Goal: Task Accomplishment & Management: Manage account settings

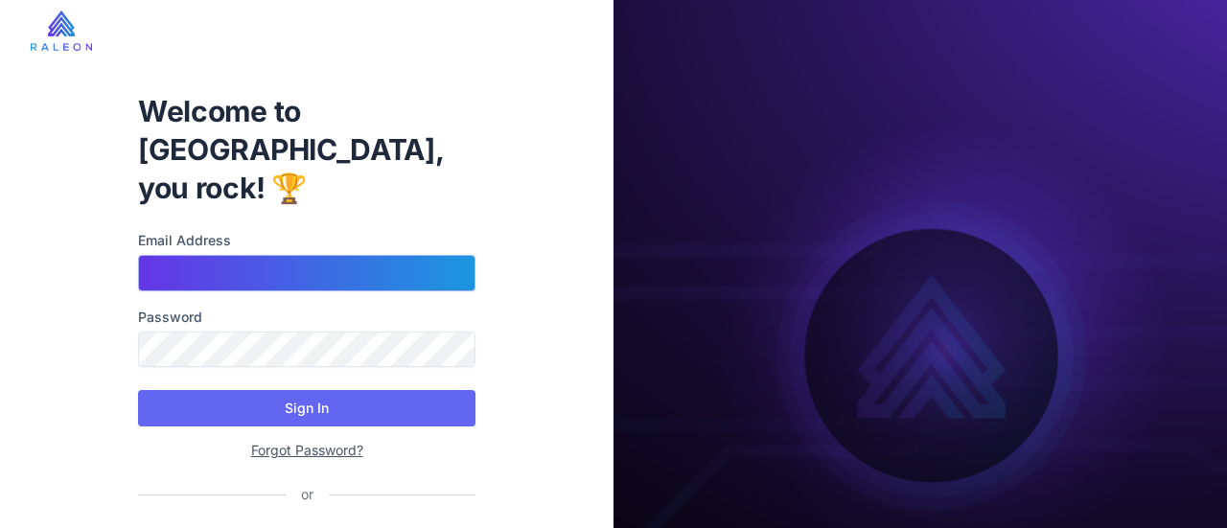
click at [307, 255] on input "Email Address" at bounding box center [306, 273] width 337 height 36
type input "**********"
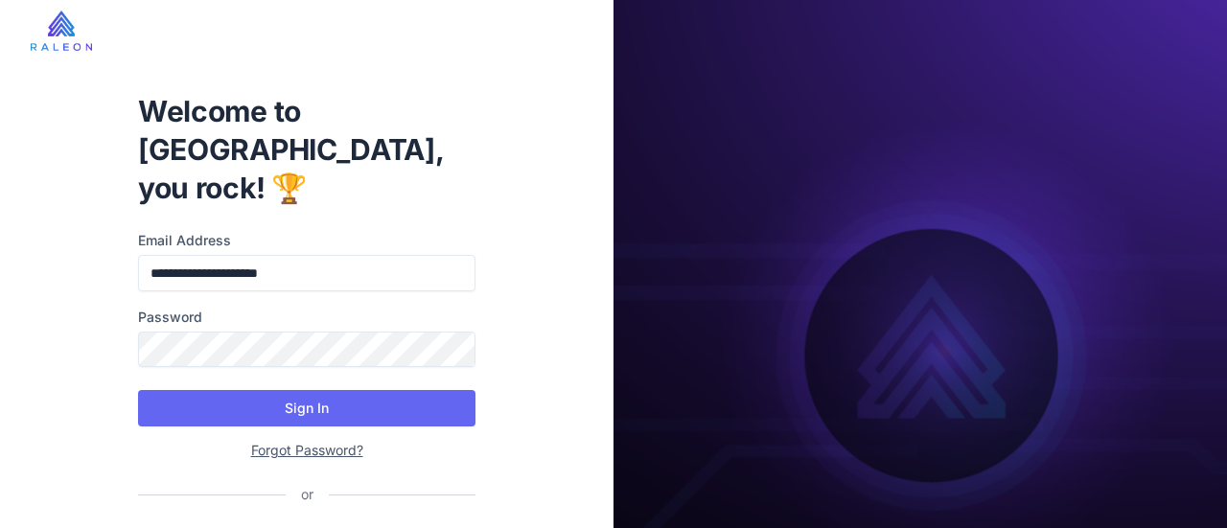
click at [0, 0] on nordpass-autofill-portal at bounding box center [0, 0] width 0 height 0
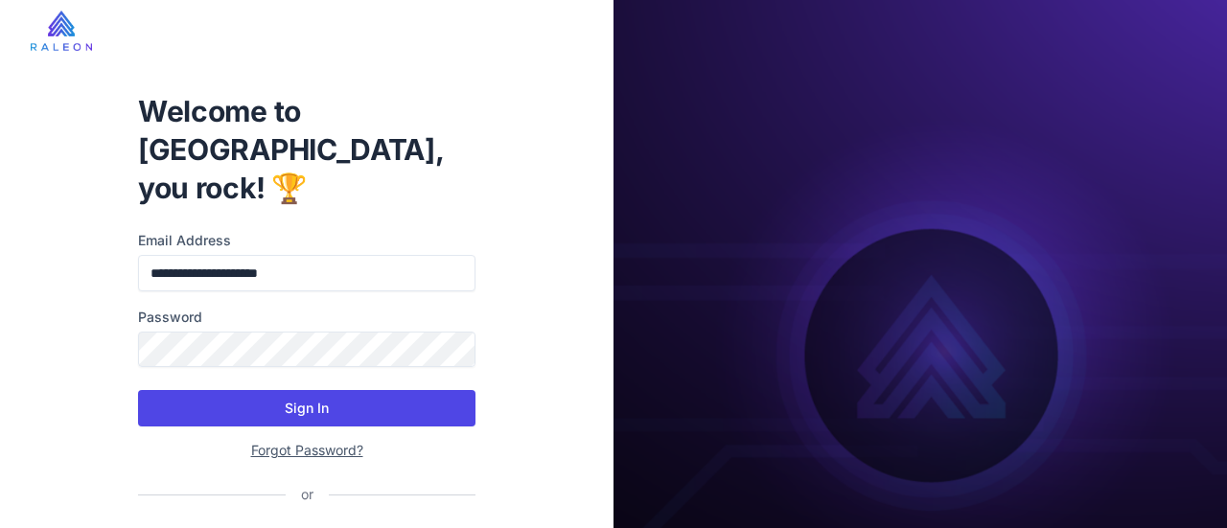
click at [268, 390] on button "Sign In" at bounding box center [306, 408] width 337 height 36
